Goal: Task Accomplishment & Management: Complete application form

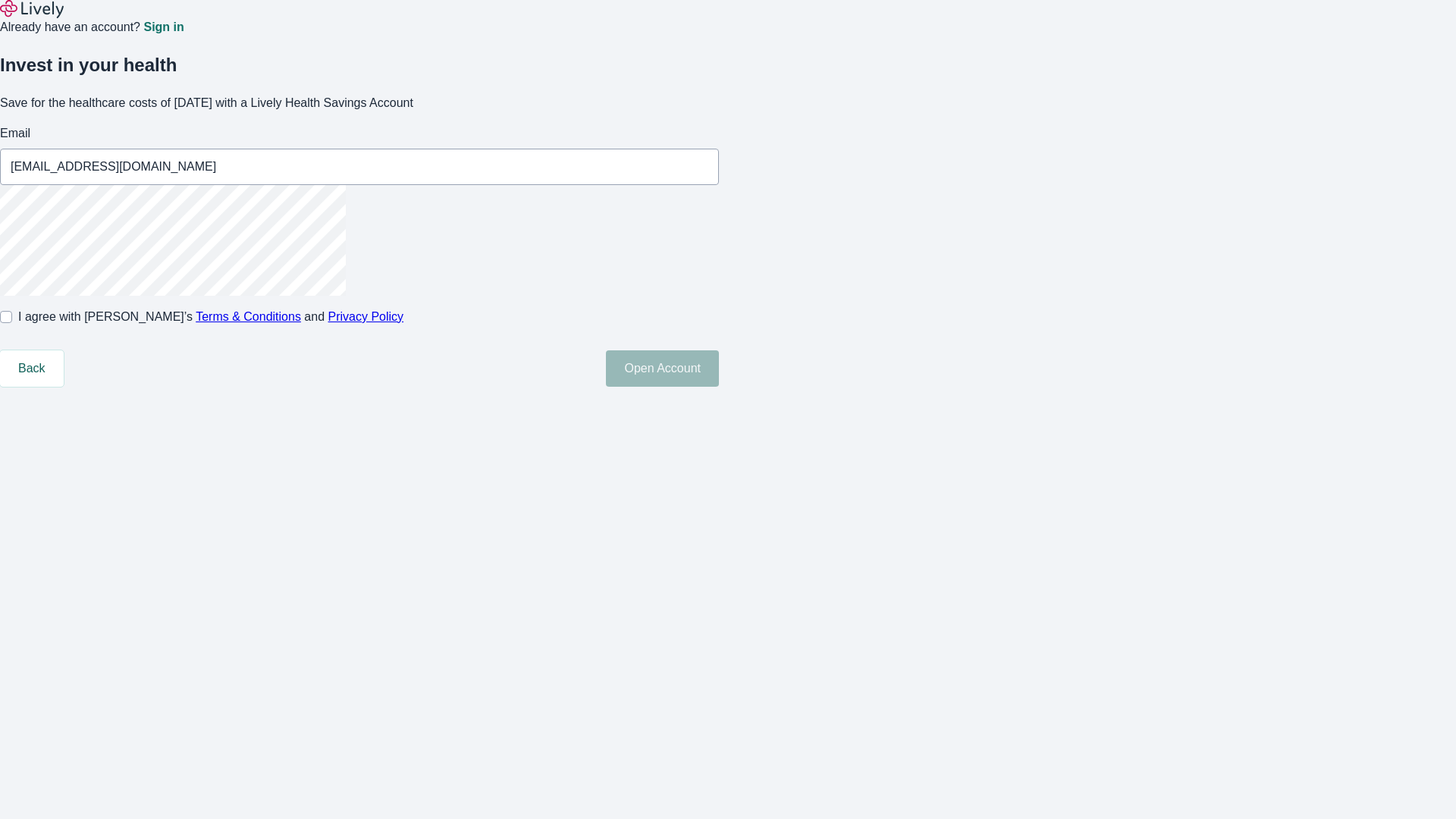
click at [12, 323] on input "I agree with Lively’s Terms & Conditions and Privacy Policy" at bounding box center [5, 316] width 12 height 12
checkbox input "true"
click at [719, 387] on button "Open Account" at bounding box center [663, 368] width 113 height 36
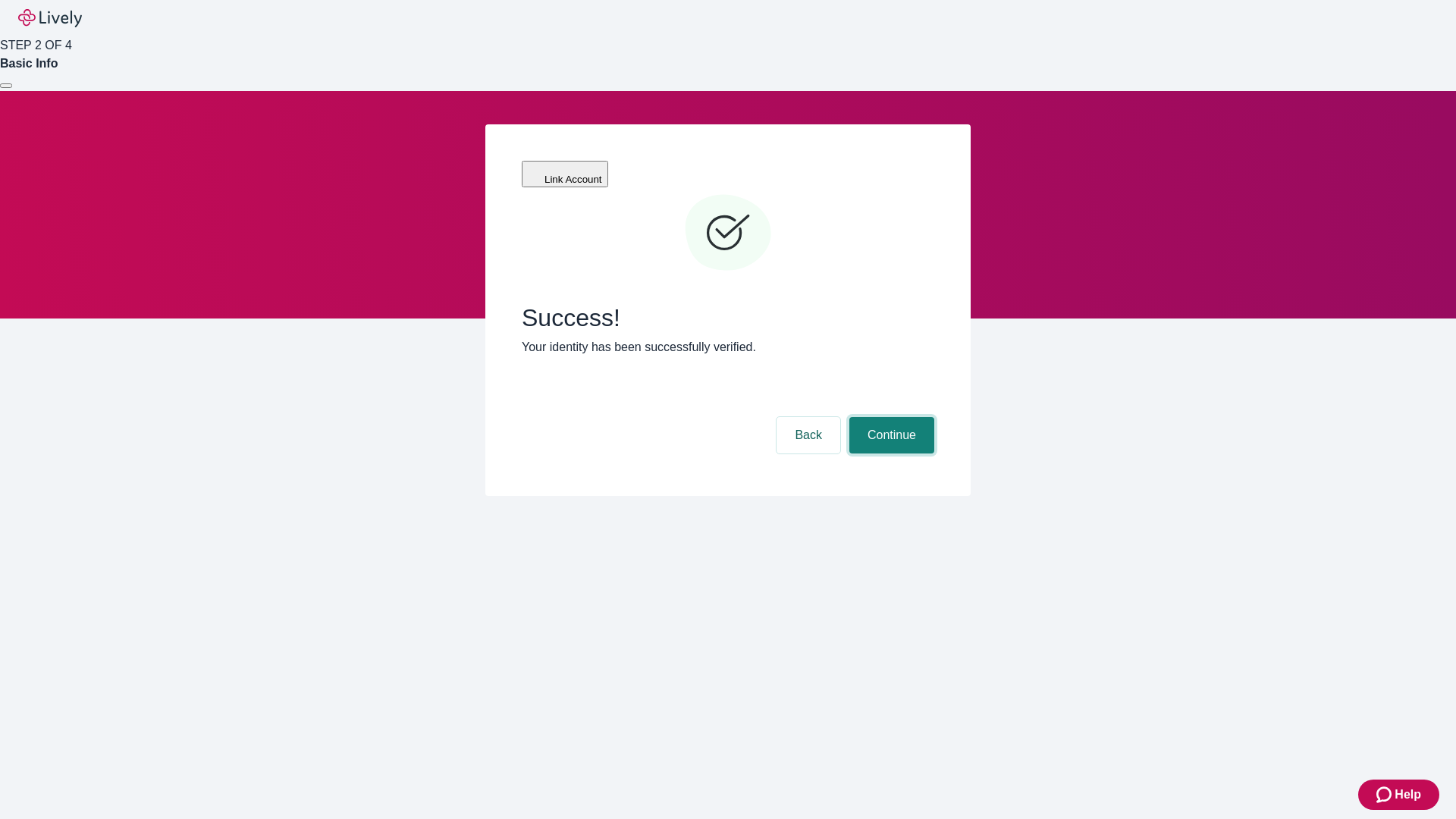
click at [890, 417] on button "Continue" at bounding box center [892, 435] width 85 height 36
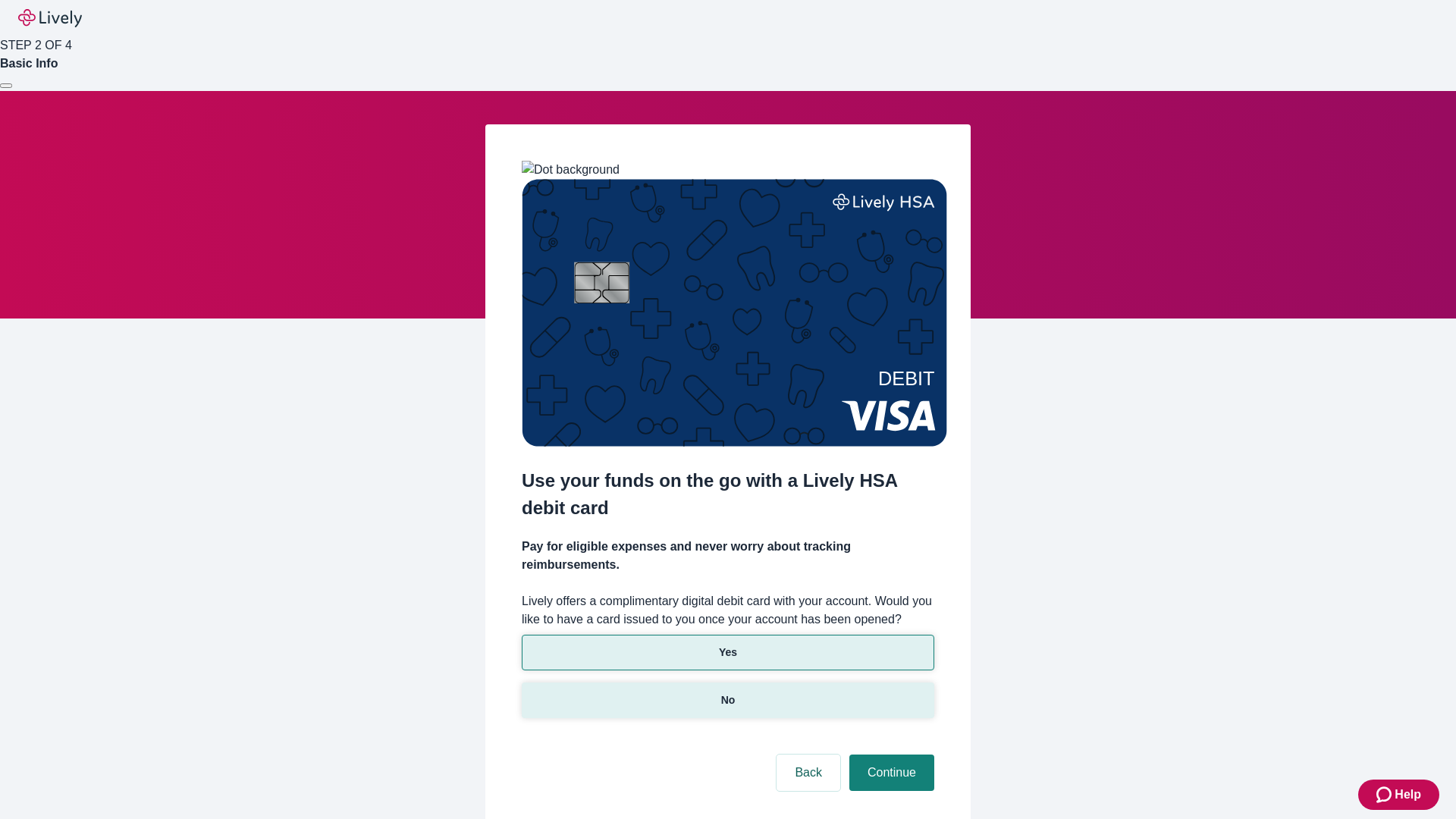
click at [727, 693] on p "No" at bounding box center [728, 700] width 14 height 16
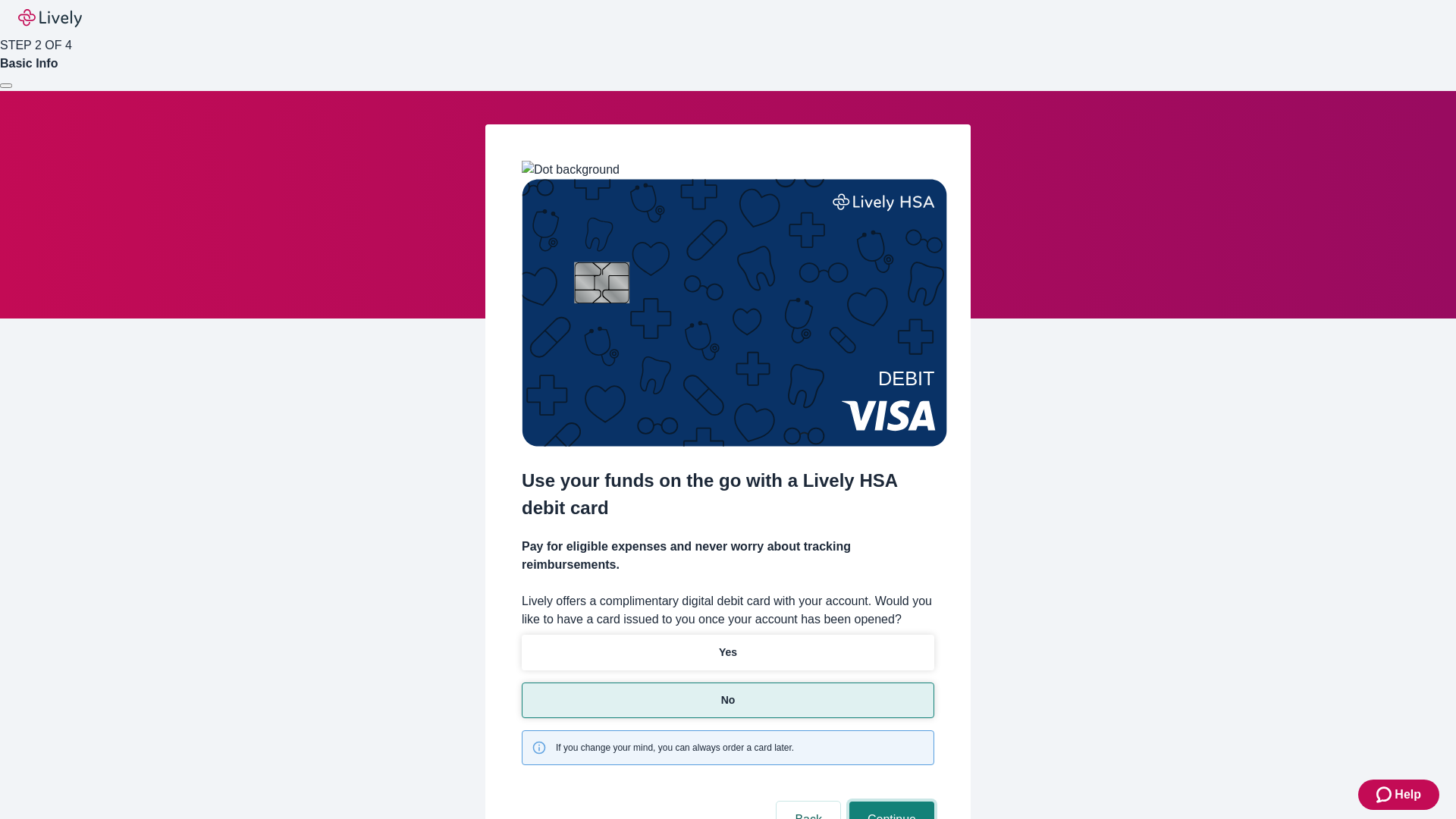
click at [890, 802] on button "Continue" at bounding box center [892, 820] width 85 height 36
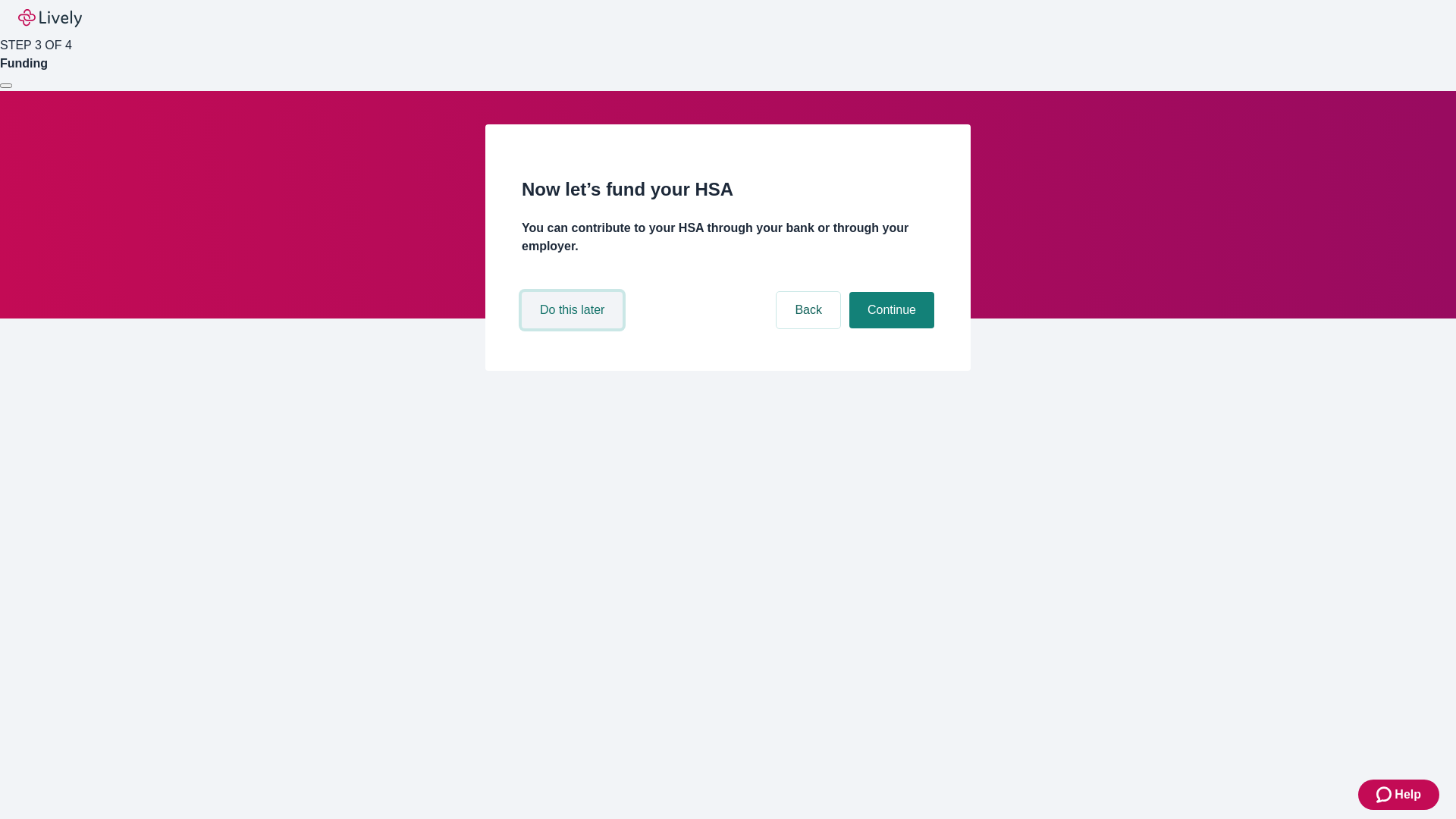
click at [574, 328] on button "Do this later" at bounding box center [572, 310] width 101 height 36
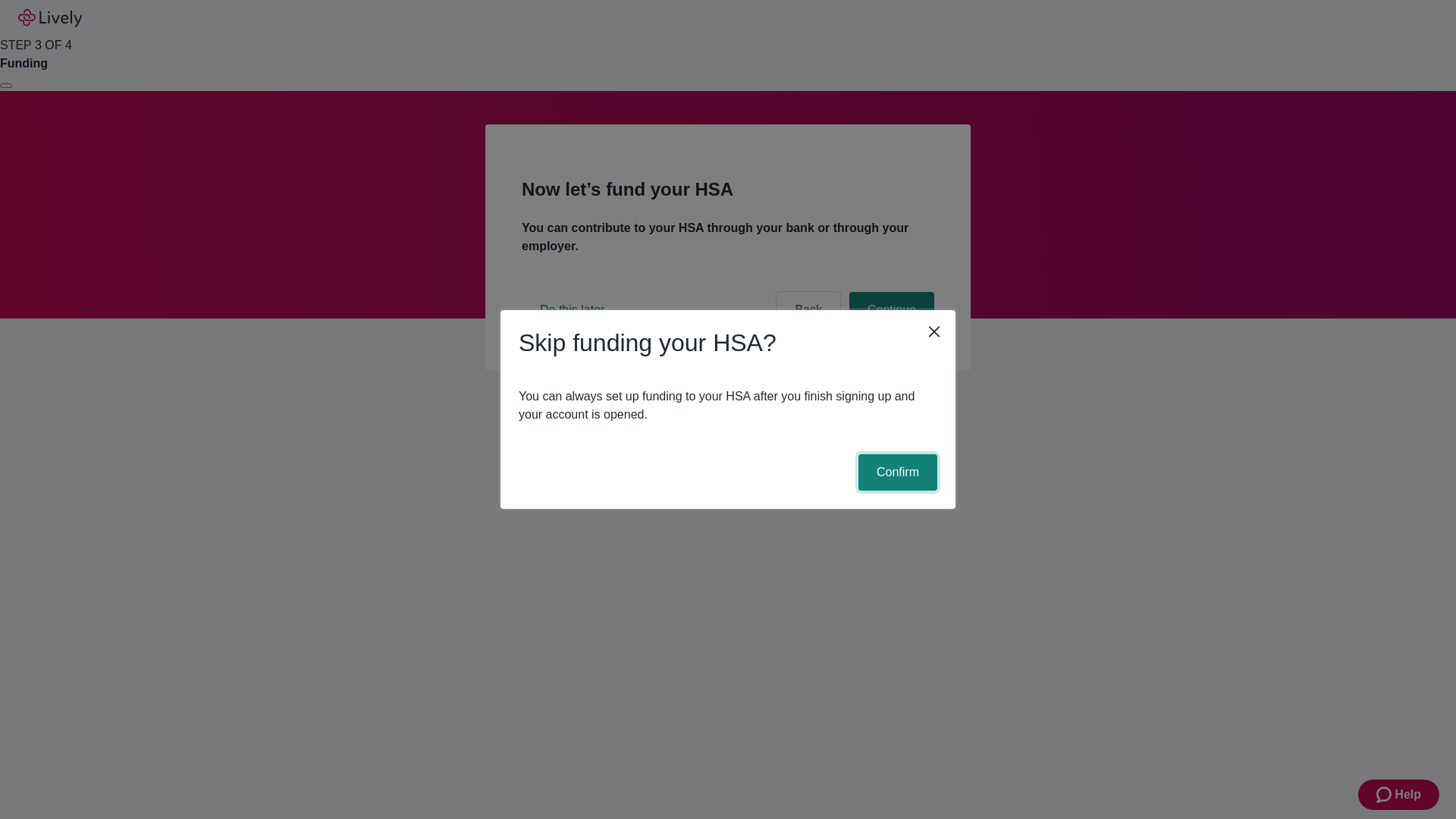
click at [896, 473] on button "Confirm" at bounding box center [898, 472] width 79 height 36
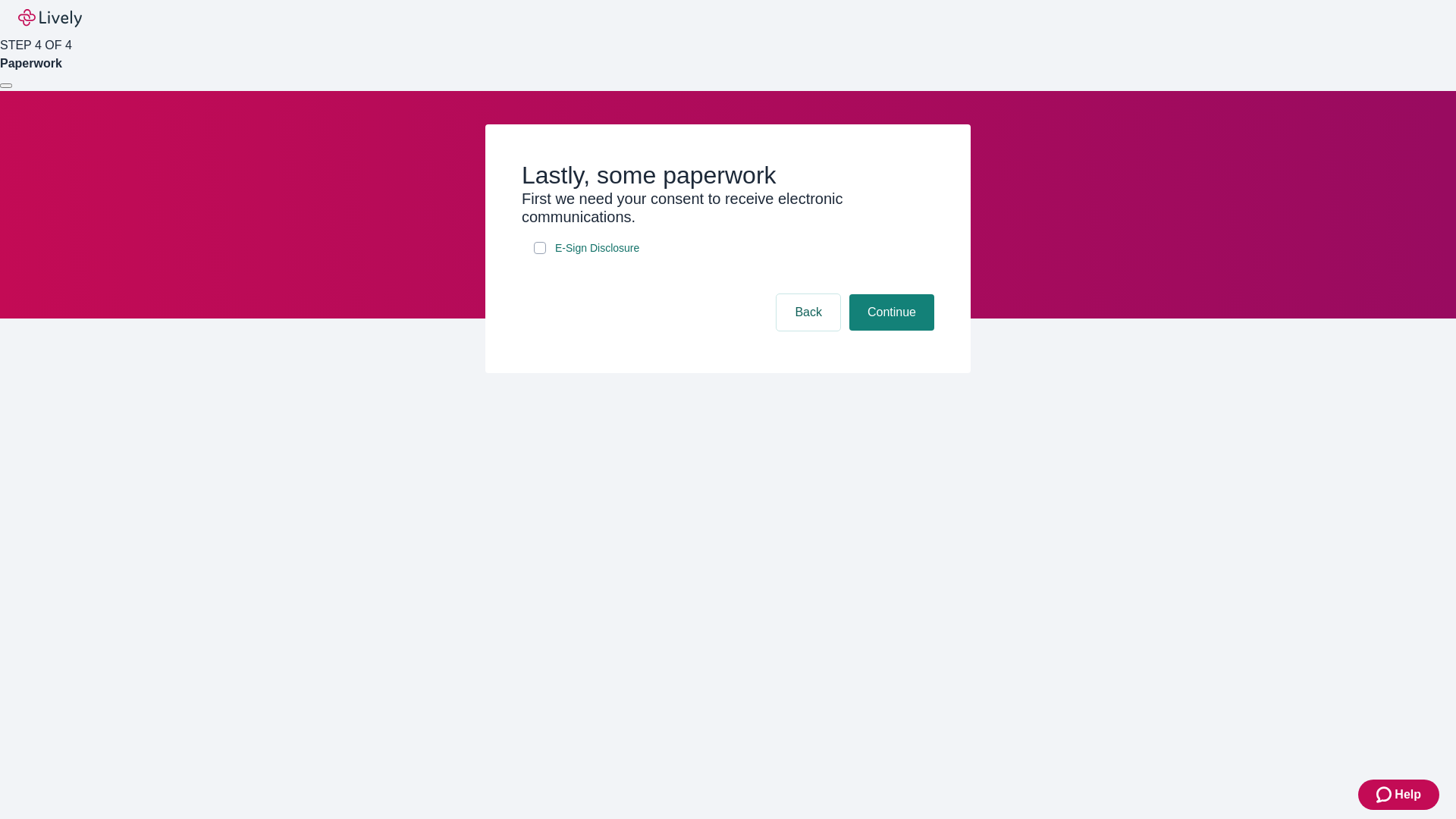
click at [540, 254] on input "E-Sign Disclosure" at bounding box center [540, 247] width 12 height 12
checkbox input "true"
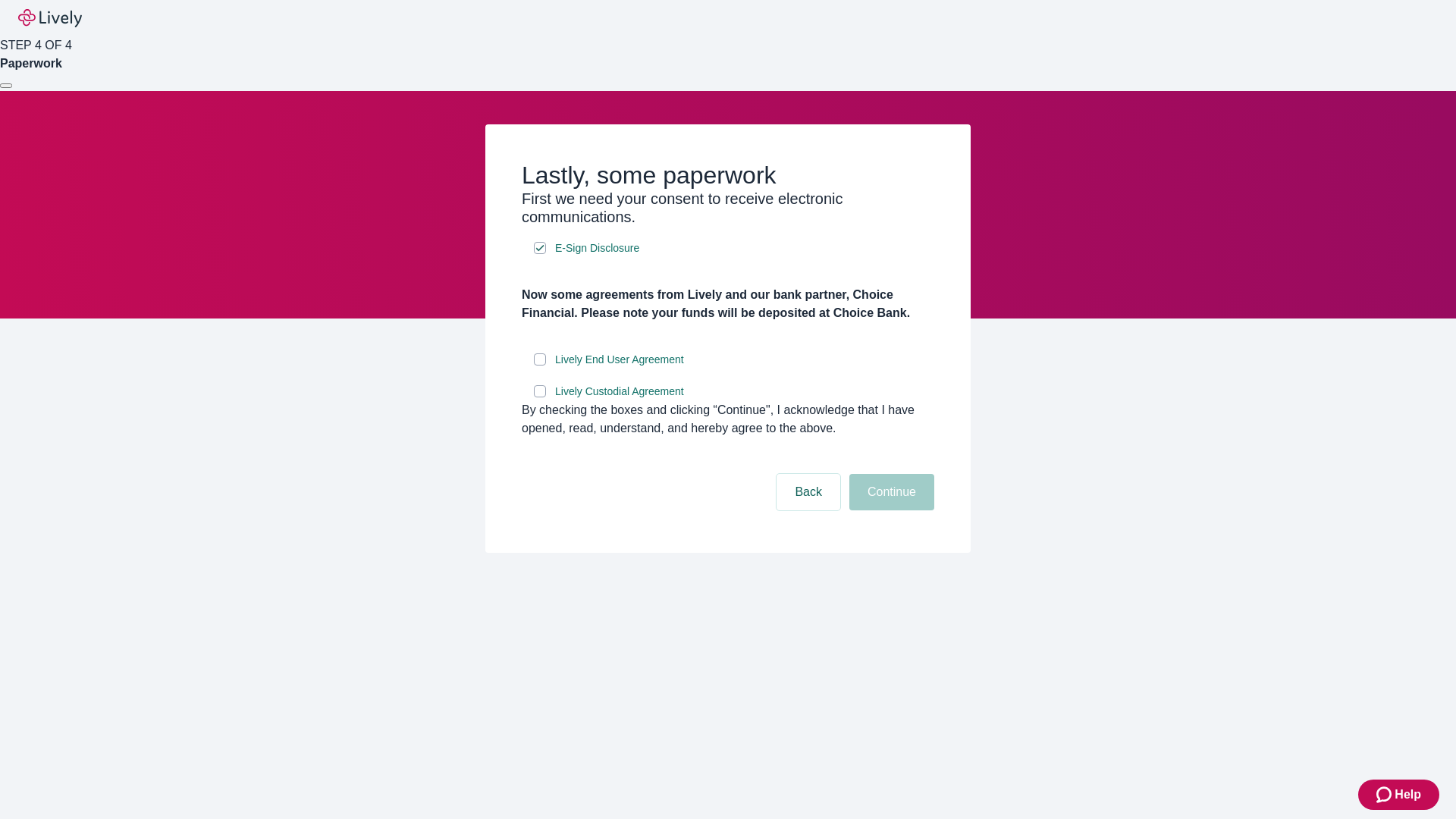
click at [540, 365] on input "Lively End User Agreement" at bounding box center [540, 359] width 12 height 12
checkbox input "true"
click at [540, 397] on input "Lively Custodial Agreement" at bounding box center [540, 391] width 12 height 12
checkbox input "true"
click at [890, 510] on button "Continue" at bounding box center [892, 492] width 85 height 36
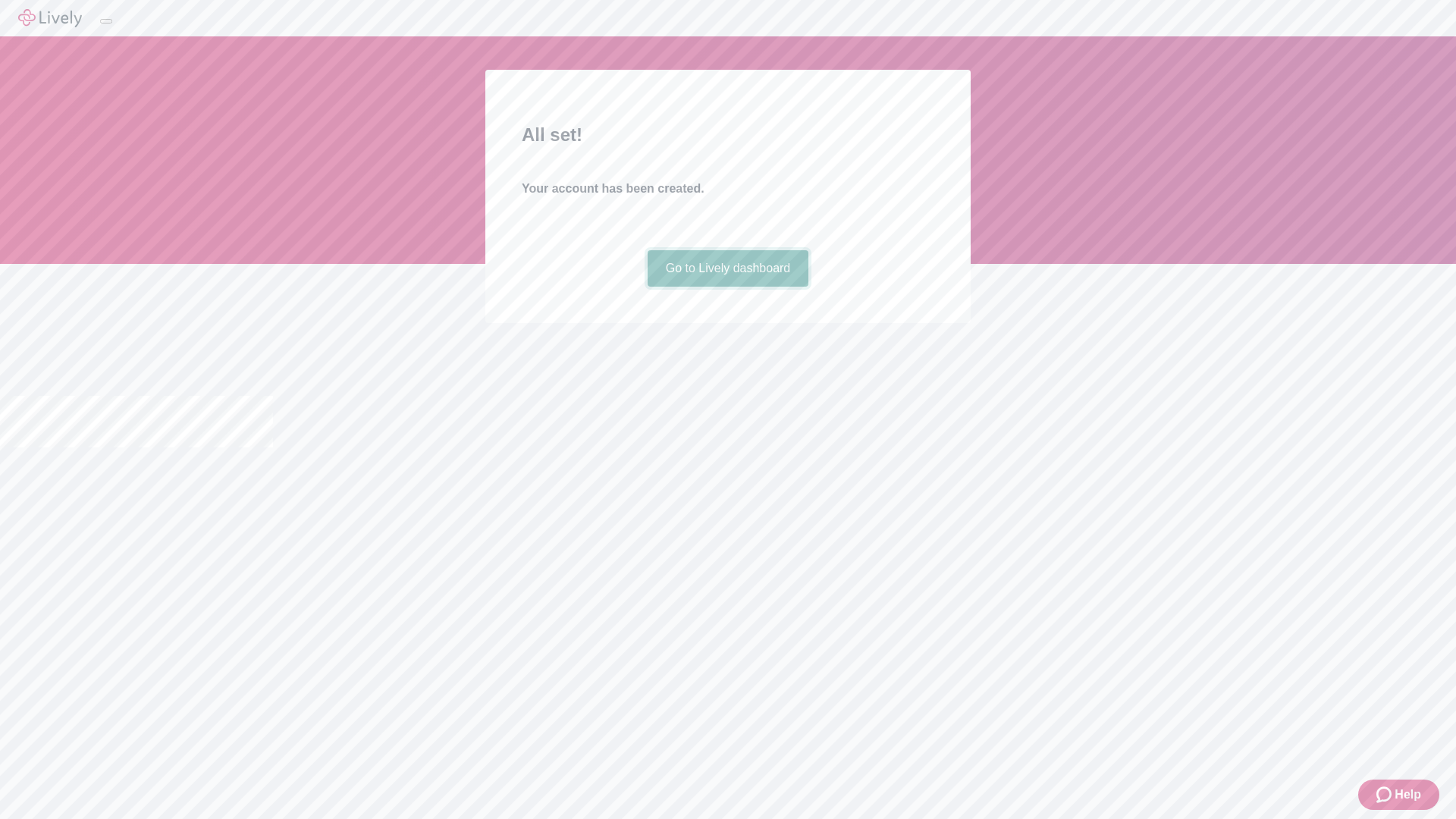
click at [727, 287] on link "Go to Lively dashboard" at bounding box center [729, 269] width 162 height 36
